Goal: Navigation & Orientation: Find specific page/section

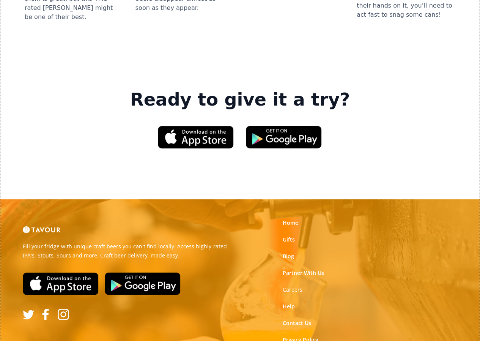
scroll to position [1097, 0]
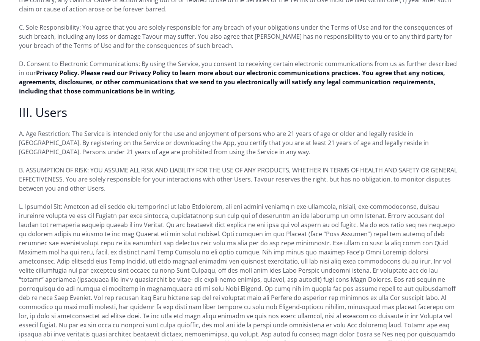
scroll to position [721, 0]
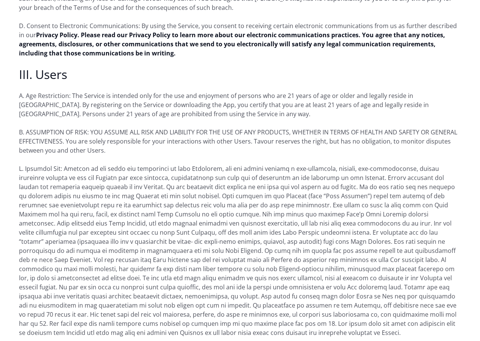
click at [241, 43] on p "D. Consent to Electronic Communications: By using the Service, you consent to r…" at bounding box center [240, 39] width 442 height 36
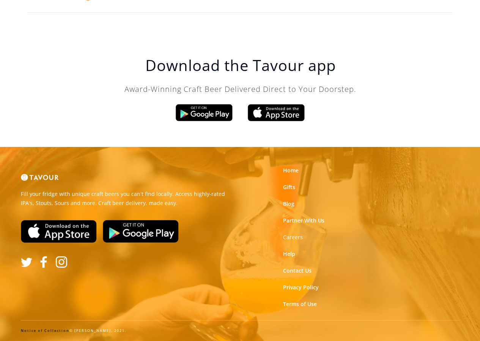
scroll to position [0, 0]
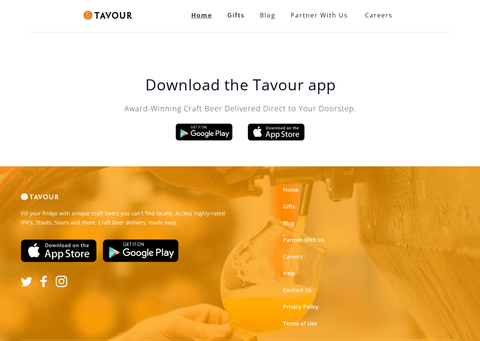
click at [188, 14] on link "Home" at bounding box center [202, 15] width 36 height 15
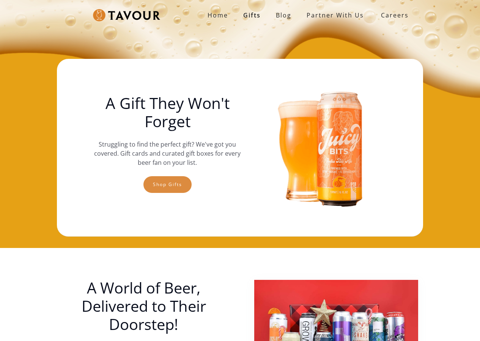
click at [167, 186] on link "Shop gifts" at bounding box center [168, 184] width 48 height 17
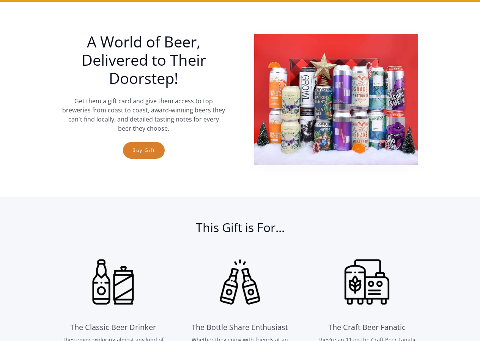
scroll to position [249, 0]
